Goal: Use online tool/utility: Utilize a website feature to perform a specific function

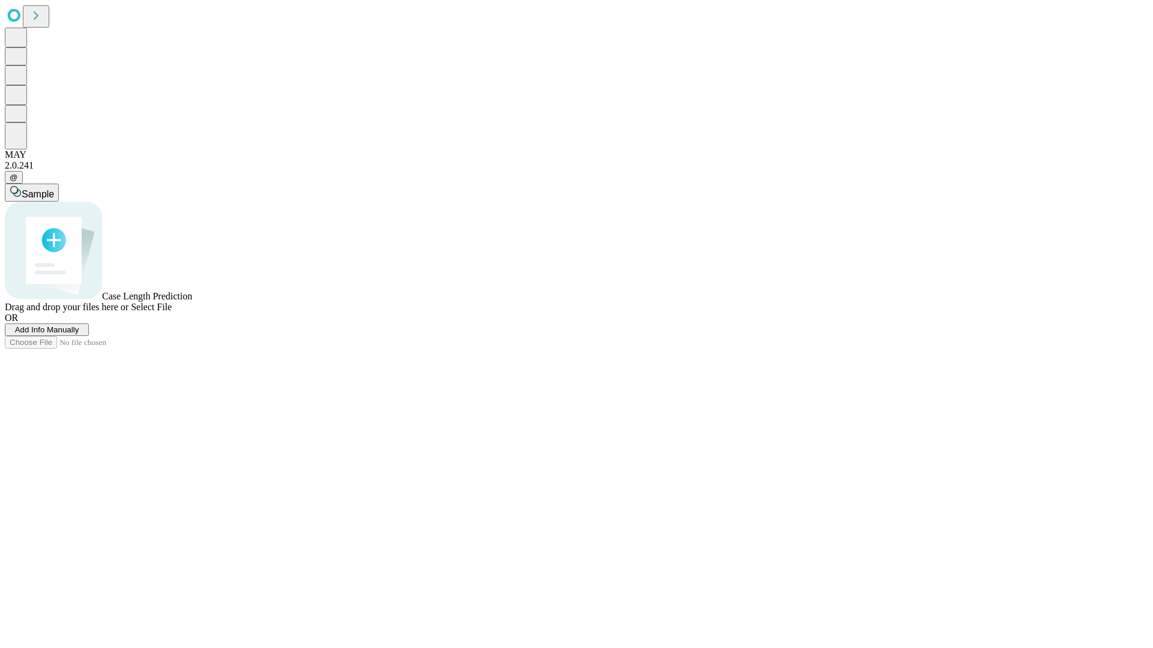
click at [79, 334] on span "Add Info Manually" at bounding box center [47, 329] width 64 height 9
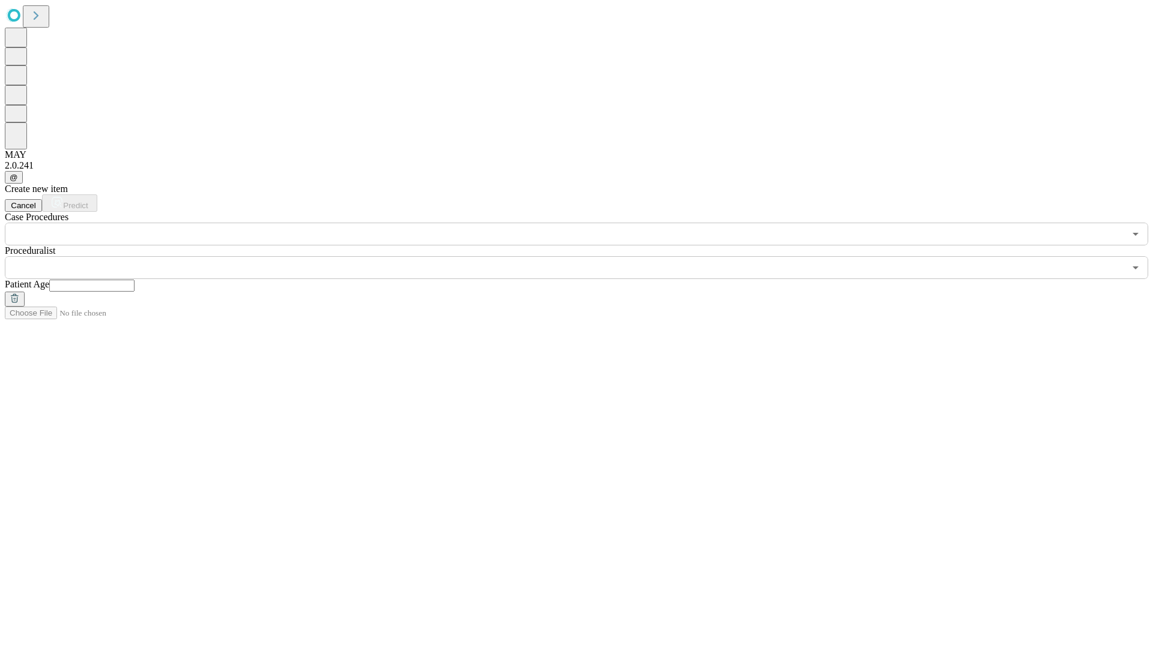
click at [134, 280] on input "text" at bounding box center [91, 286] width 85 height 12
type input "**"
click at [585, 256] on input "text" at bounding box center [565, 267] width 1120 height 23
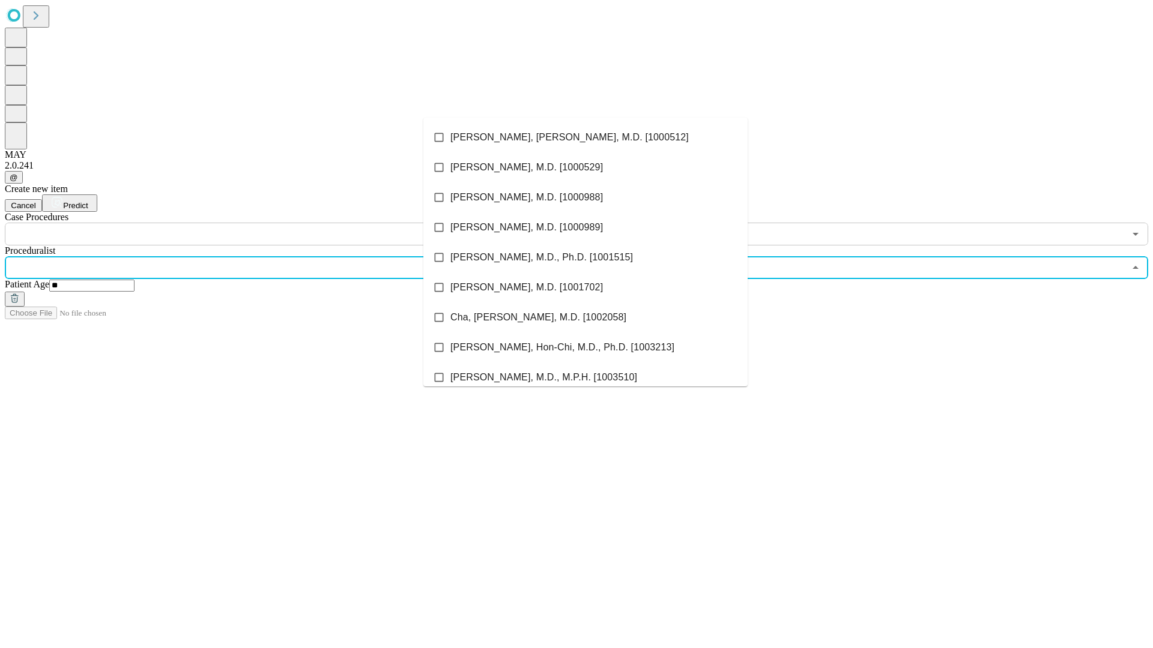
click at [585, 137] on li "[PERSON_NAME], [PERSON_NAME], M.D. [1000512]" at bounding box center [585, 137] width 324 height 30
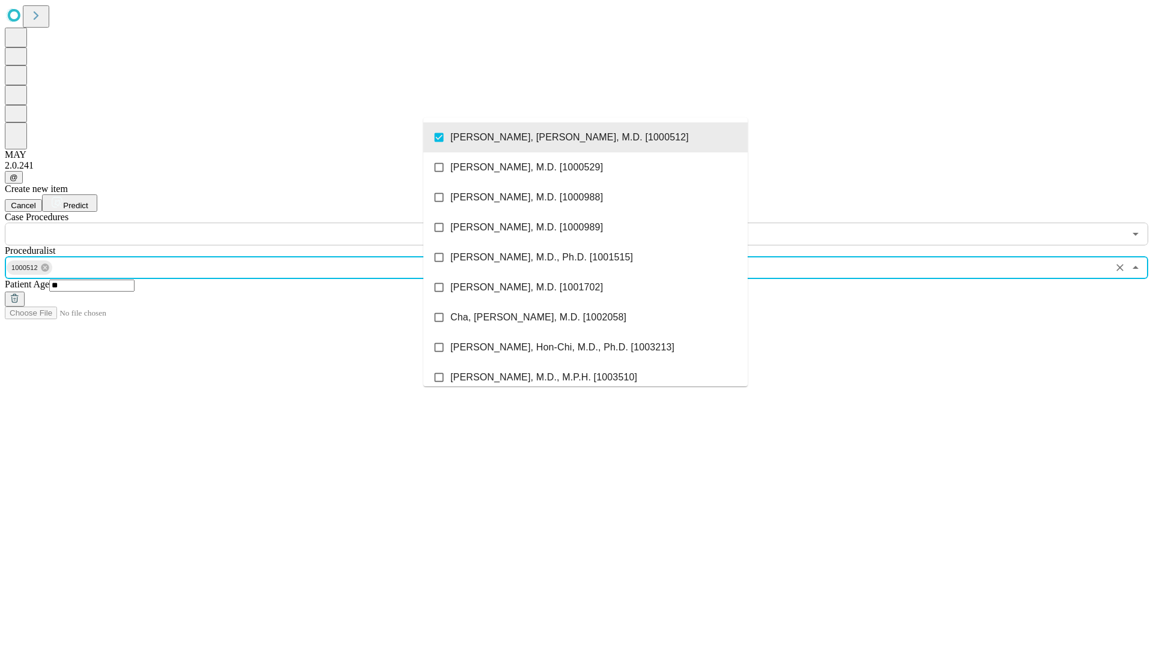
click at [252, 223] on input "text" at bounding box center [565, 234] width 1120 height 23
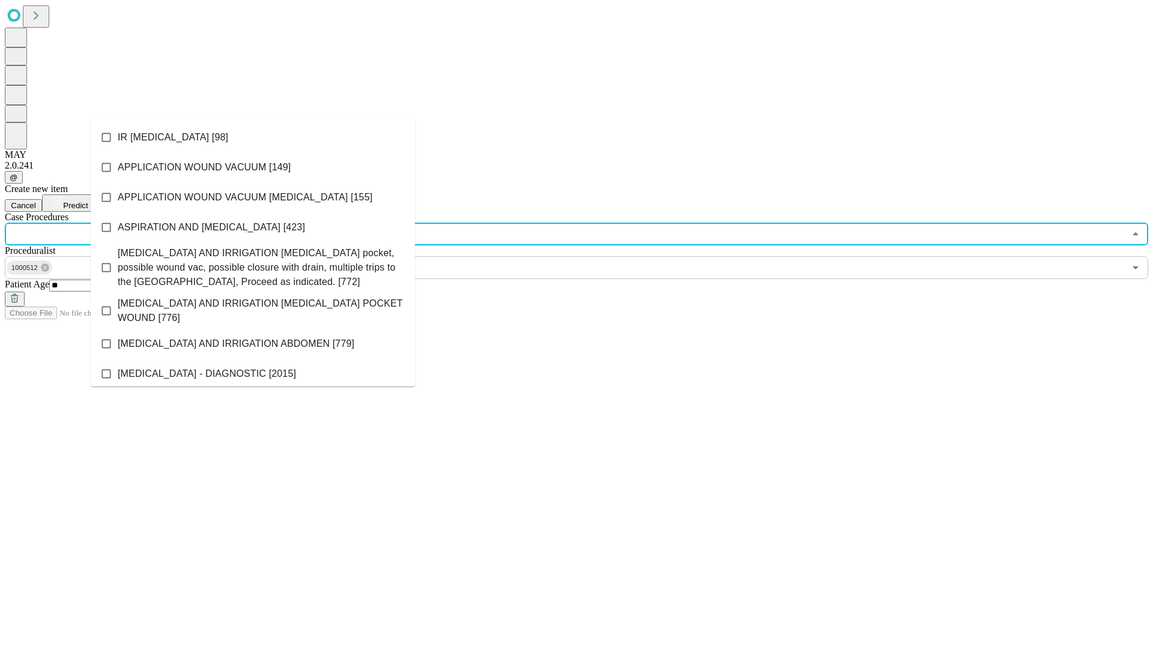
click at [253, 137] on li "IR [MEDICAL_DATA] [98]" at bounding box center [253, 137] width 324 height 30
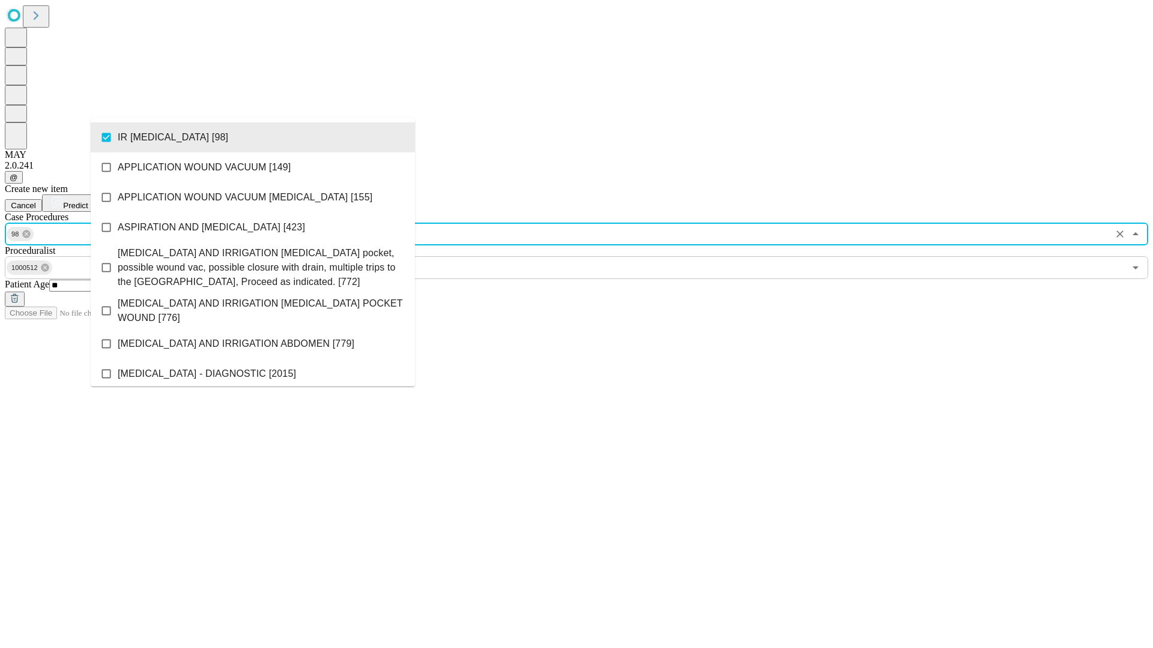
click at [88, 201] on span "Predict" at bounding box center [75, 205] width 25 height 9
